Goal: Information Seeking & Learning: Learn about a topic

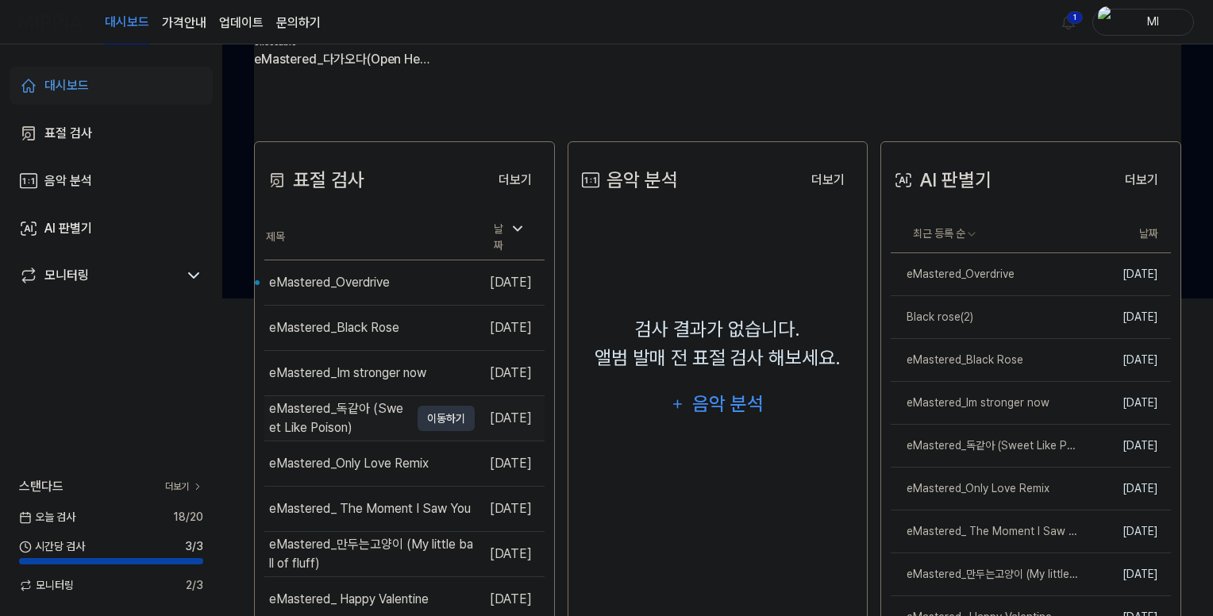
click at [357, 400] on div "eMastered_독같아 (Sweet Like Poison)" at bounding box center [339, 418] width 141 height 38
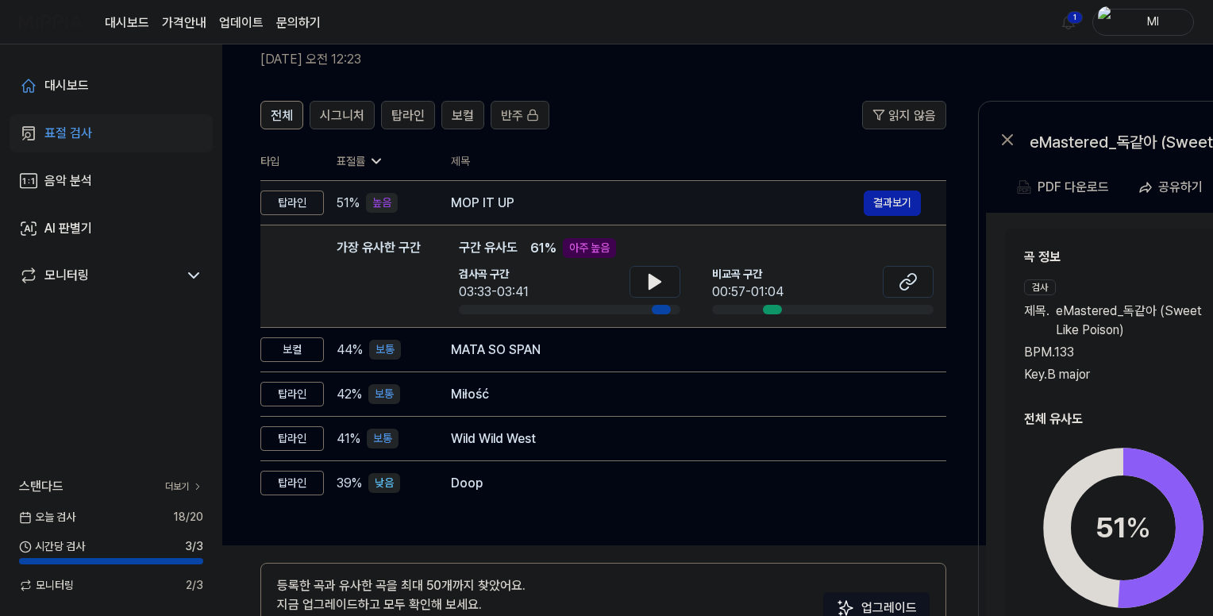
scroll to position [25, 0]
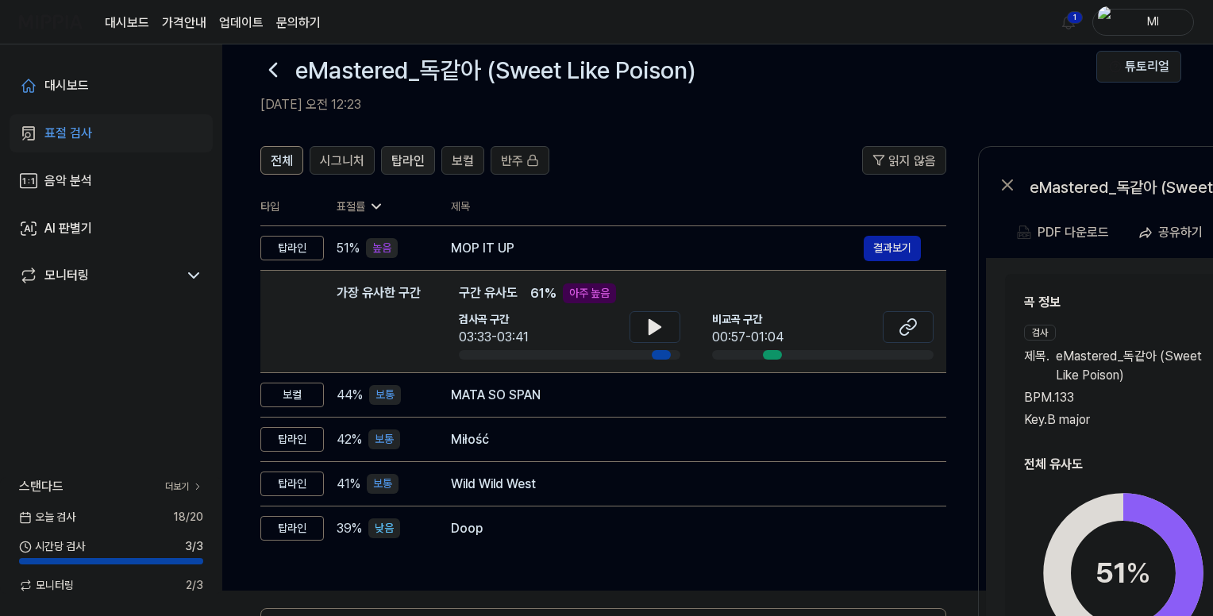
click at [407, 156] on span "탑라인" at bounding box center [407, 161] width 33 height 19
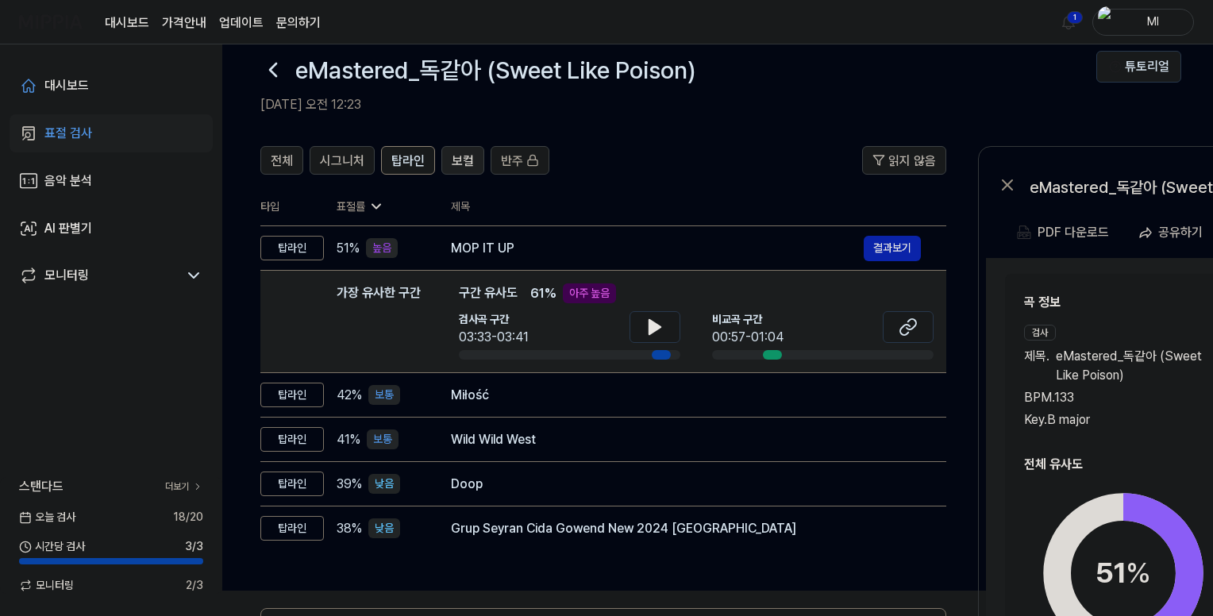
click at [462, 160] on span "보컬" at bounding box center [463, 161] width 22 height 19
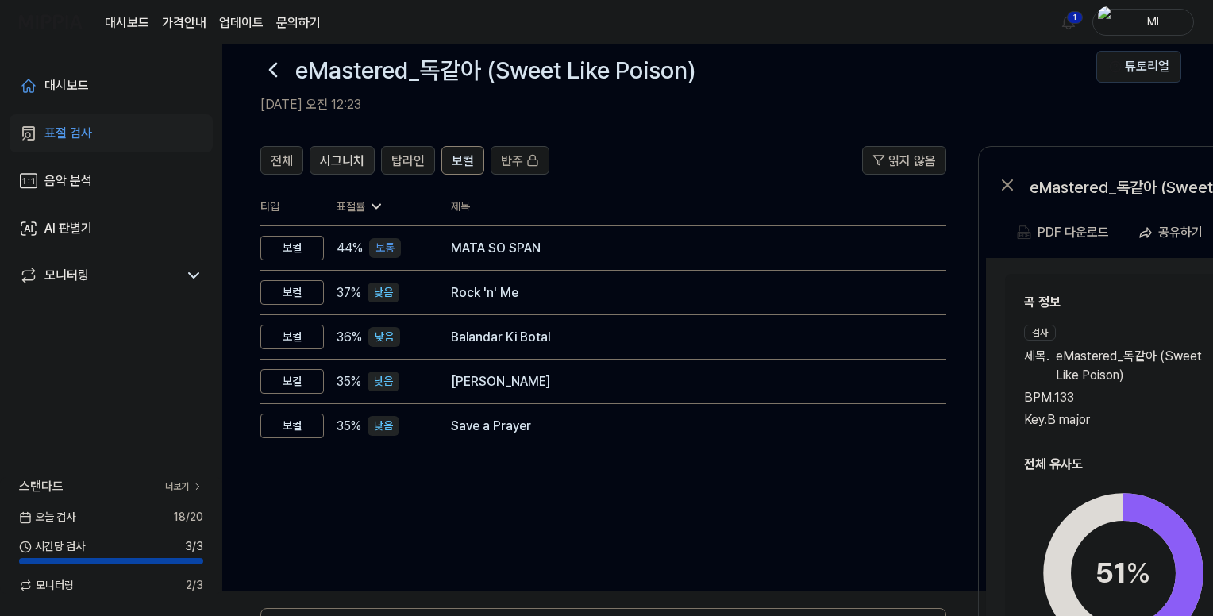
click at [345, 155] on span "시그니처" at bounding box center [342, 161] width 44 height 19
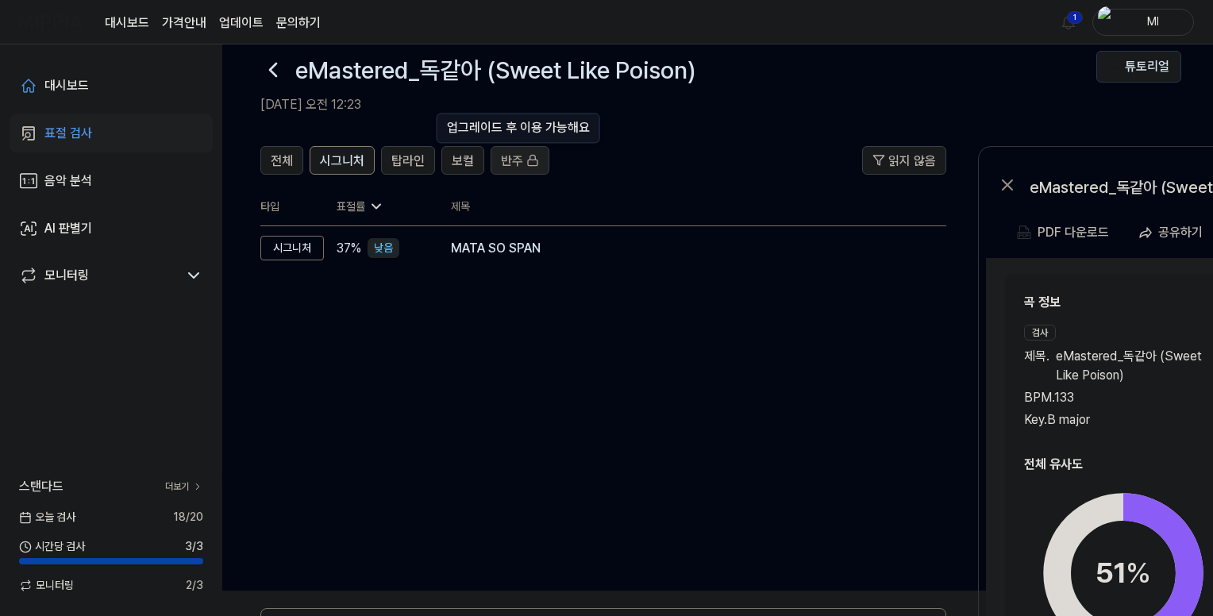
click at [522, 160] on div "반주" at bounding box center [520, 160] width 38 height 21
click at [273, 155] on span "전체" at bounding box center [282, 161] width 22 height 19
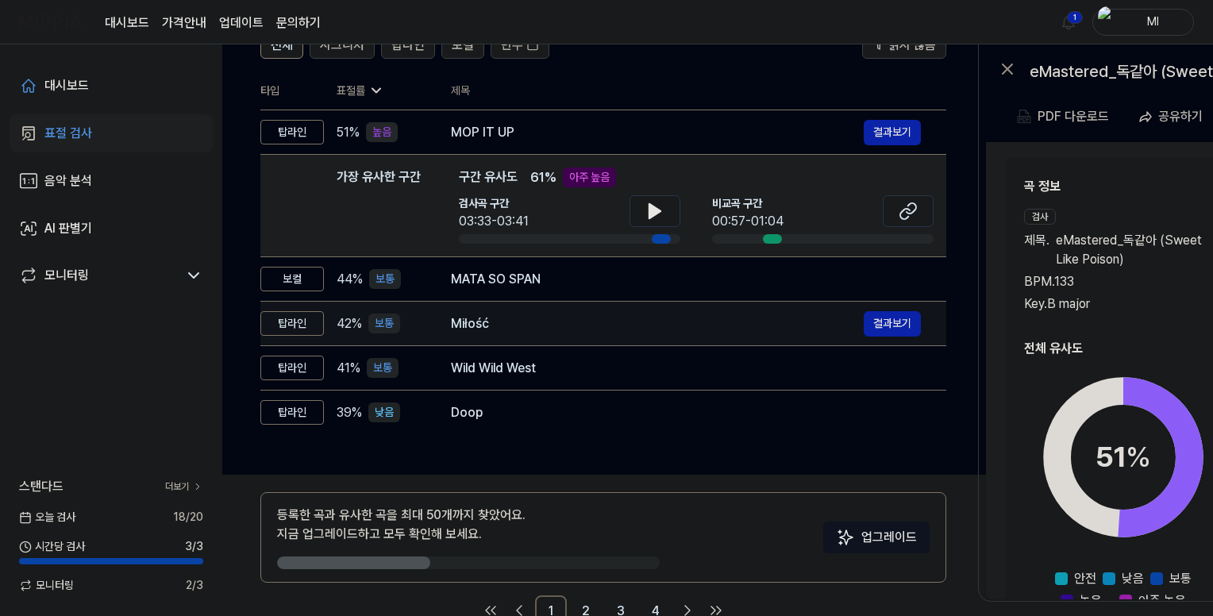
scroll to position [184, 0]
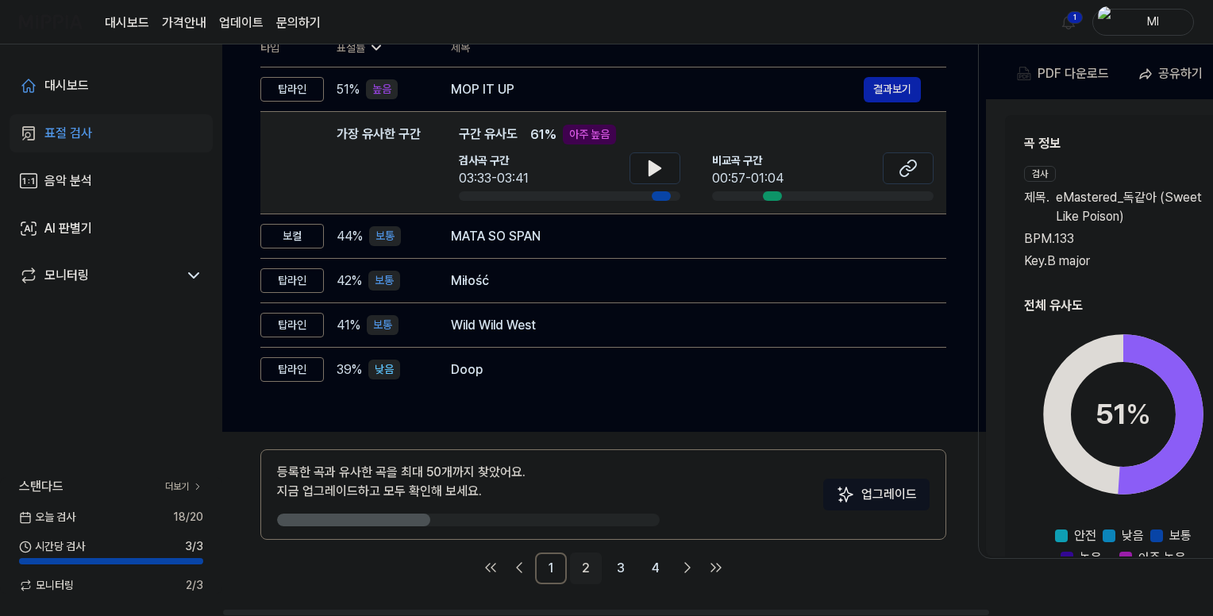
click at [582, 569] on link "2" at bounding box center [586, 569] width 32 height 32
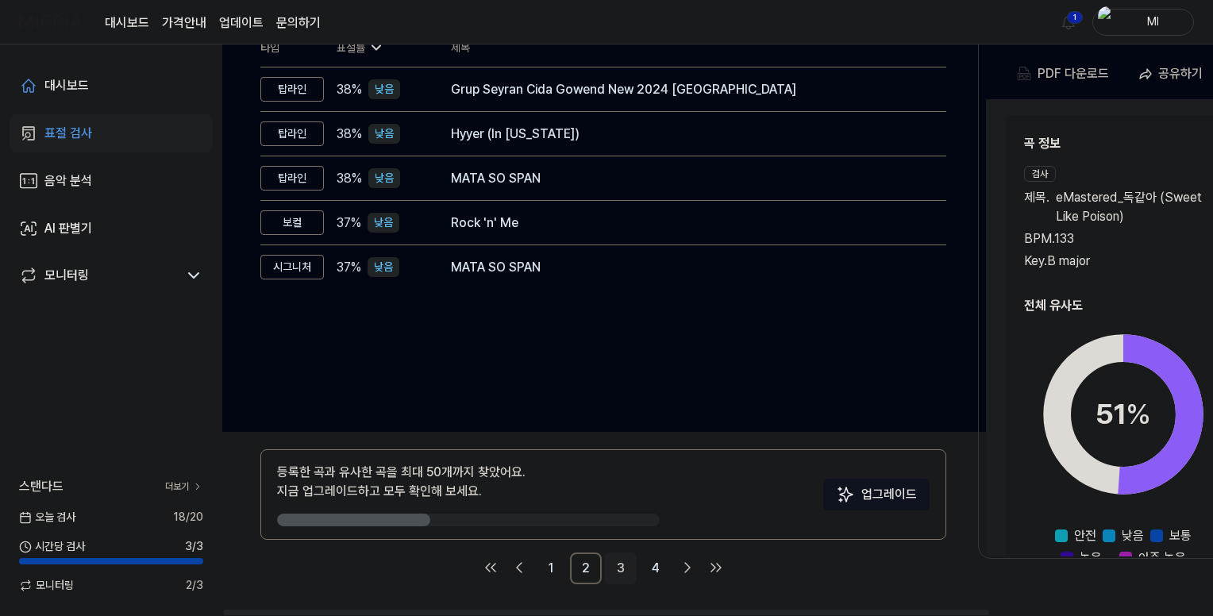
click at [627, 570] on link "3" at bounding box center [621, 569] width 32 height 32
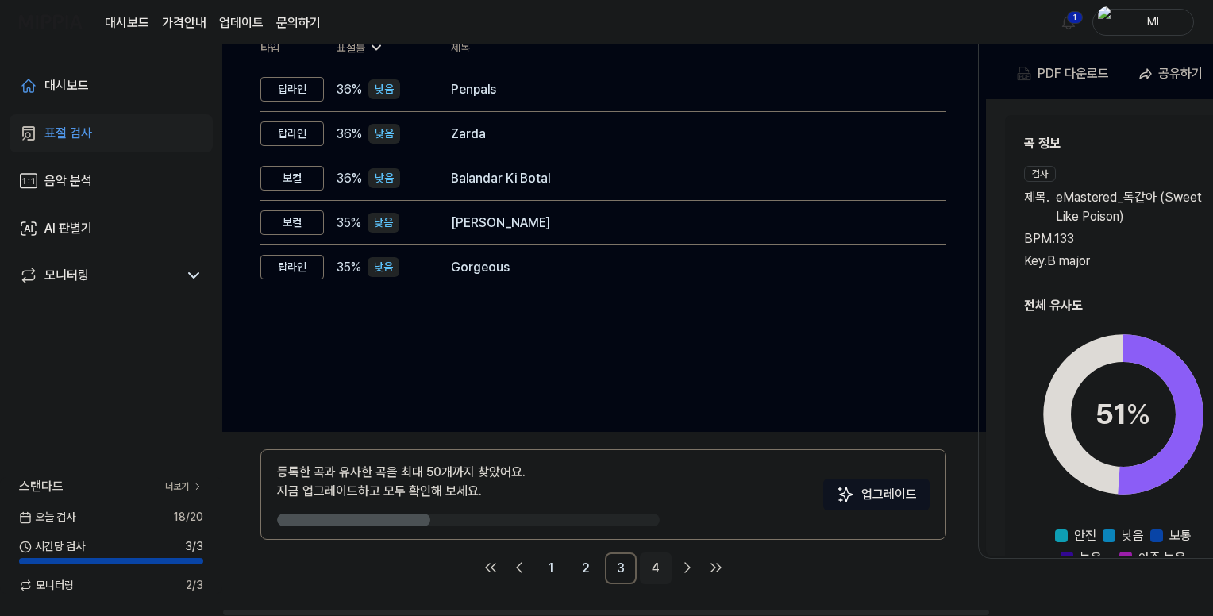
click at [655, 569] on link "4" at bounding box center [656, 569] width 32 height 32
click at [684, 569] on icon "Go to next page" at bounding box center [687, 567] width 19 height 19
click at [684, 568] on icon "Go to next page" at bounding box center [687, 567] width 19 height 19
click at [553, 572] on link "1" at bounding box center [551, 569] width 32 height 32
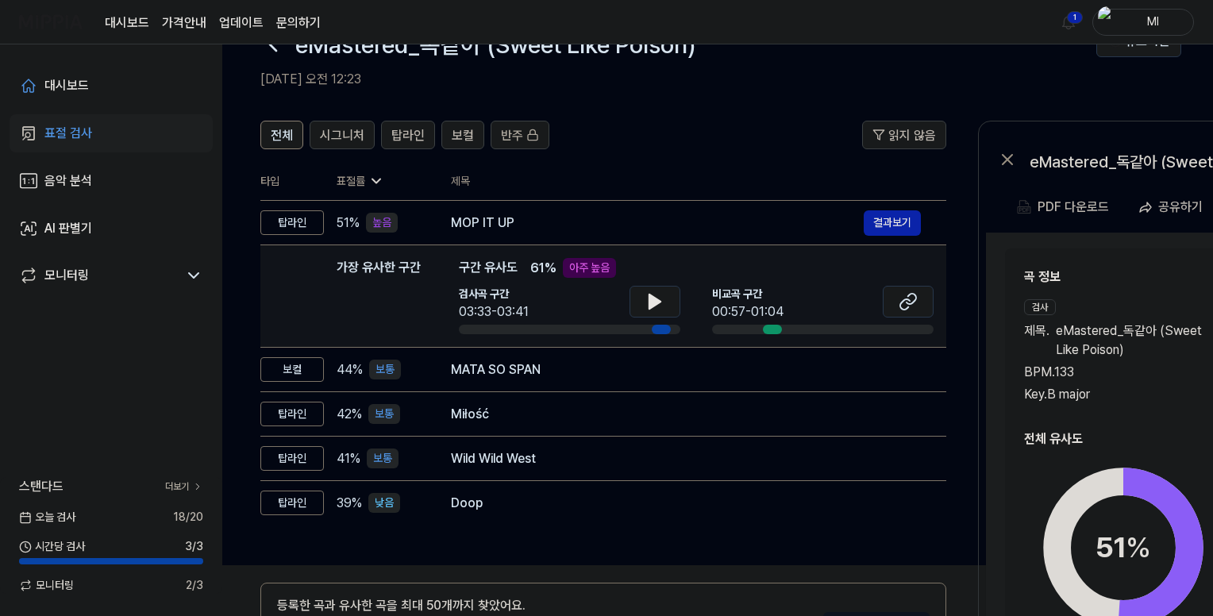
scroll to position [0, 0]
